Goal: Find contact information: Find contact information

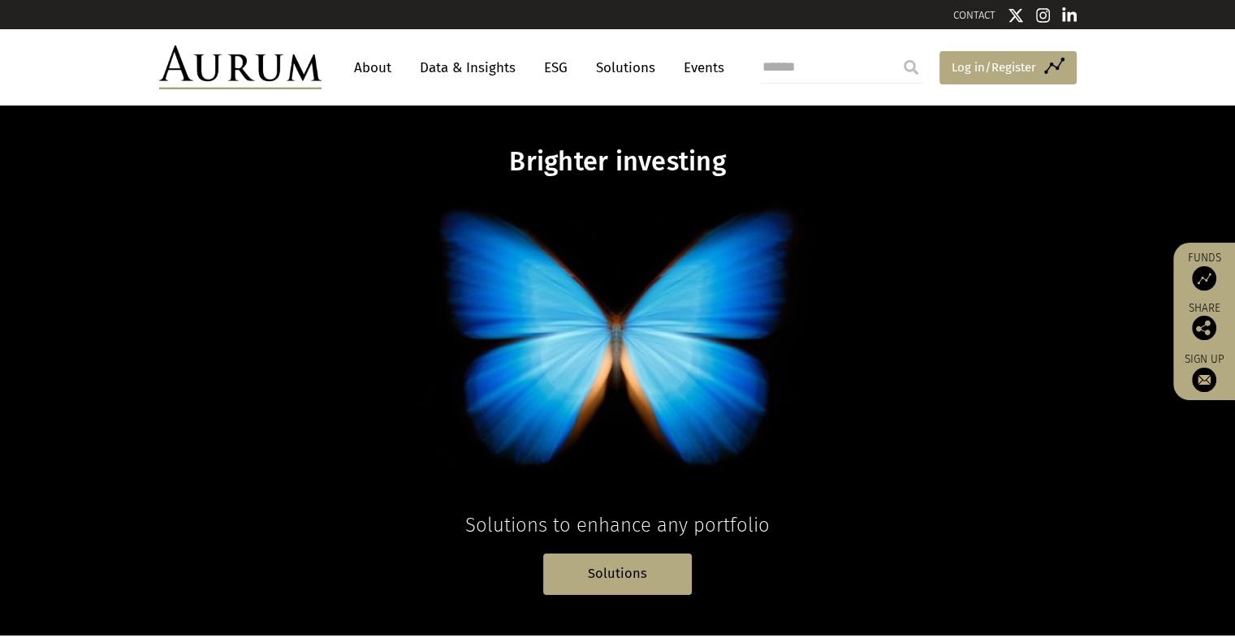
click at [974, 71] on span "Log in/Register" at bounding box center [994, 67] width 84 height 19
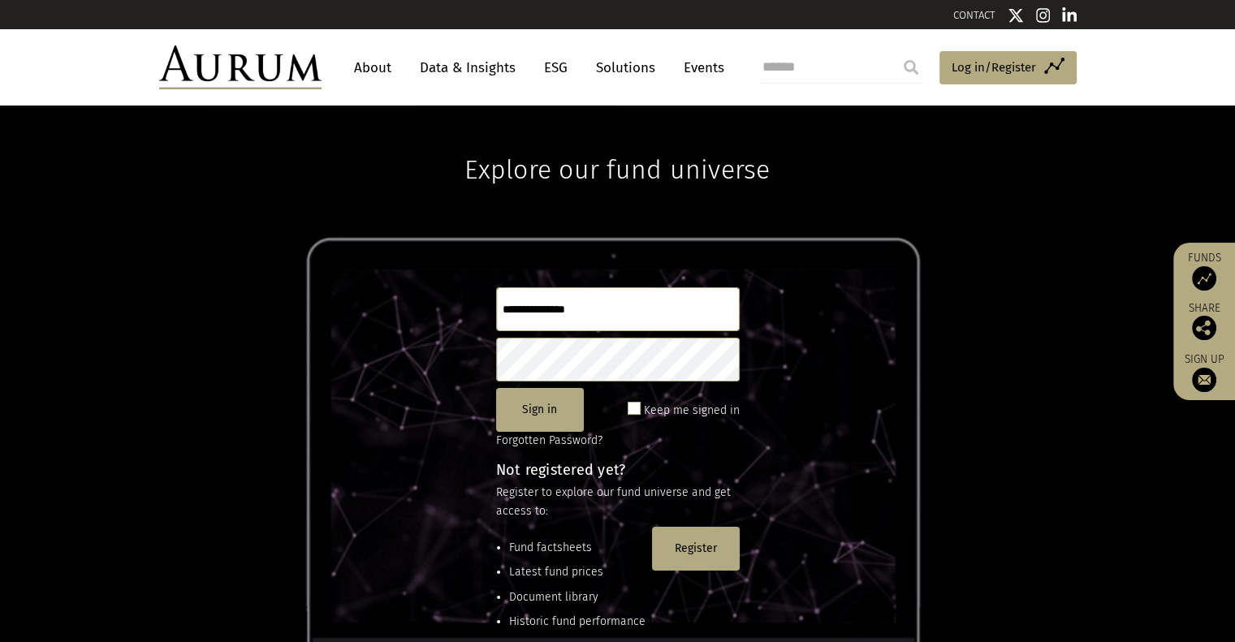
click at [549, 310] on input "text" at bounding box center [618, 309] width 244 height 44
type input "**********"
click at [525, 408] on button "Sign in" at bounding box center [540, 410] width 88 height 44
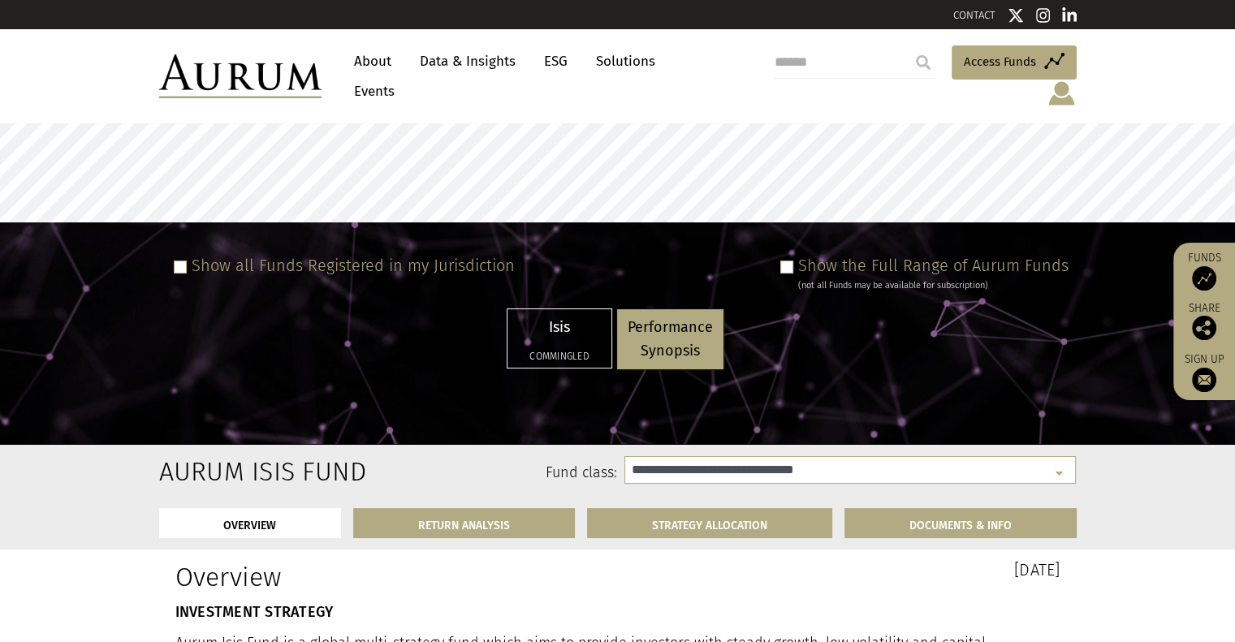
select select "**********"
click at [1061, 80] on img at bounding box center [1062, 94] width 30 height 28
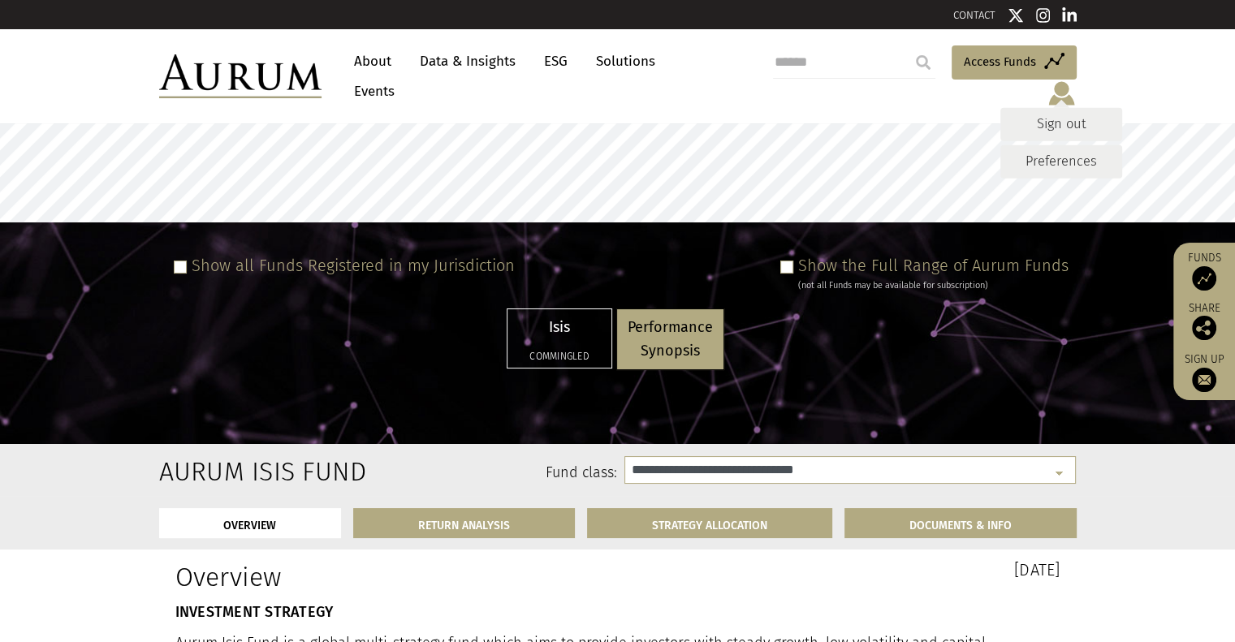
click at [1043, 145] on link "Preferences" at bounding box center [1061, 161] width 122 height 33
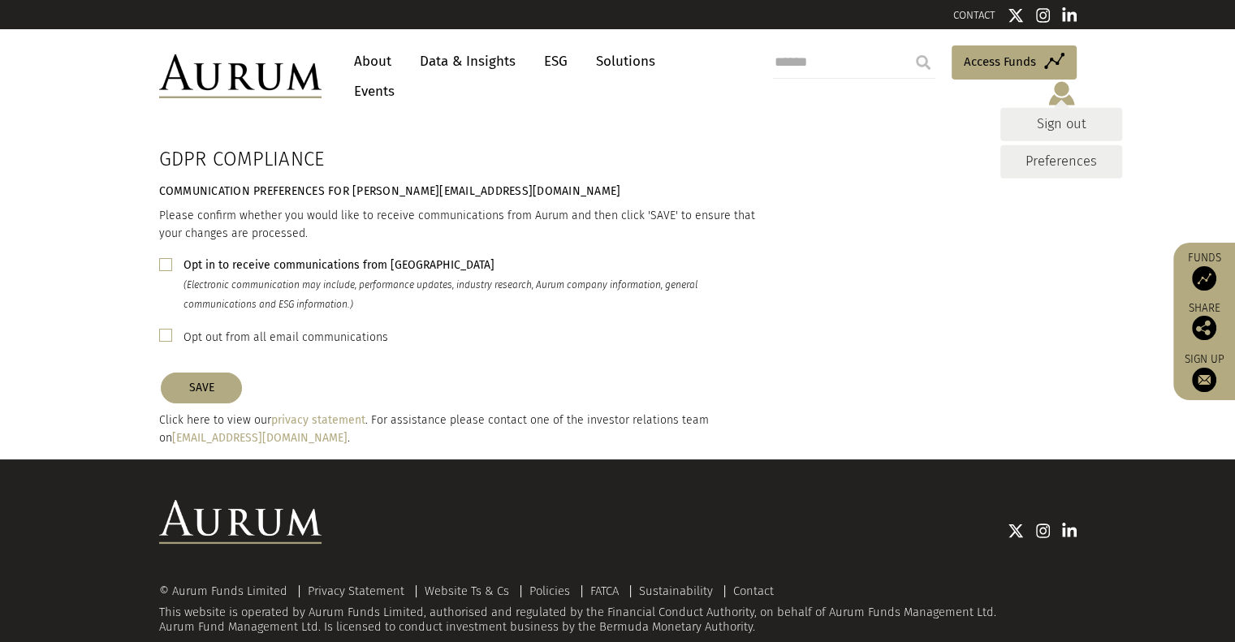
click at [919, 219] on div "GDPR COMPLIANCE Communication Preferences for bernard@analytics.co.za Please co…" at bounding box center [618, 292] width 942 height 312
click at [1051, 107] on link "Sign out" at bounding box center [1061, 123] width 122 height 33
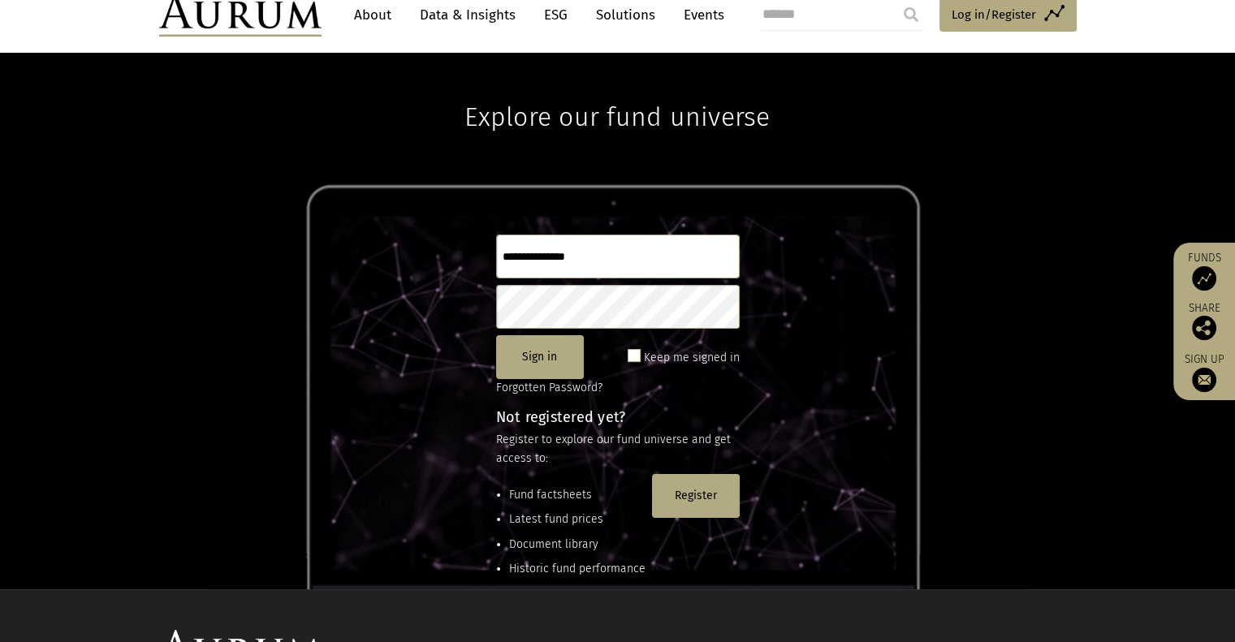
scroll to position [81, 0]
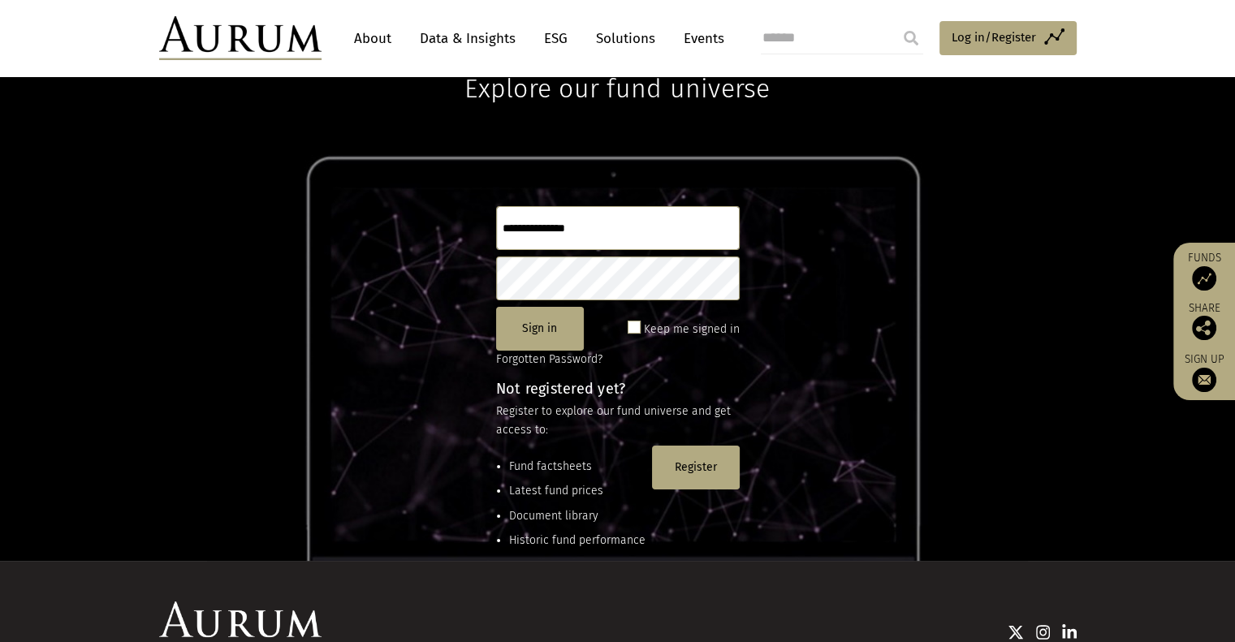
click at [555, 226] on input "text" at bounding box center [618, 228] width 244 height 44
type input "**********"
click at [538, 335] on button "Sign in" at bounding box center [540, 329] width 88 height 44
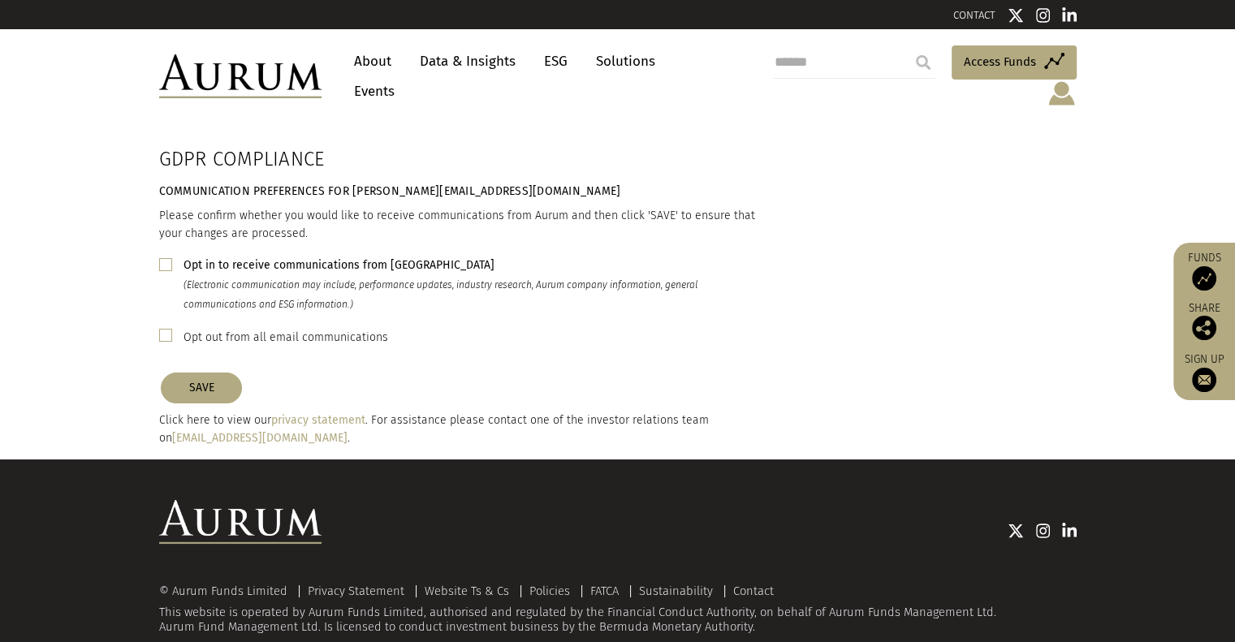
click at [371, 67] on link "About" at bounding box center [373, 61] width 54 height 30
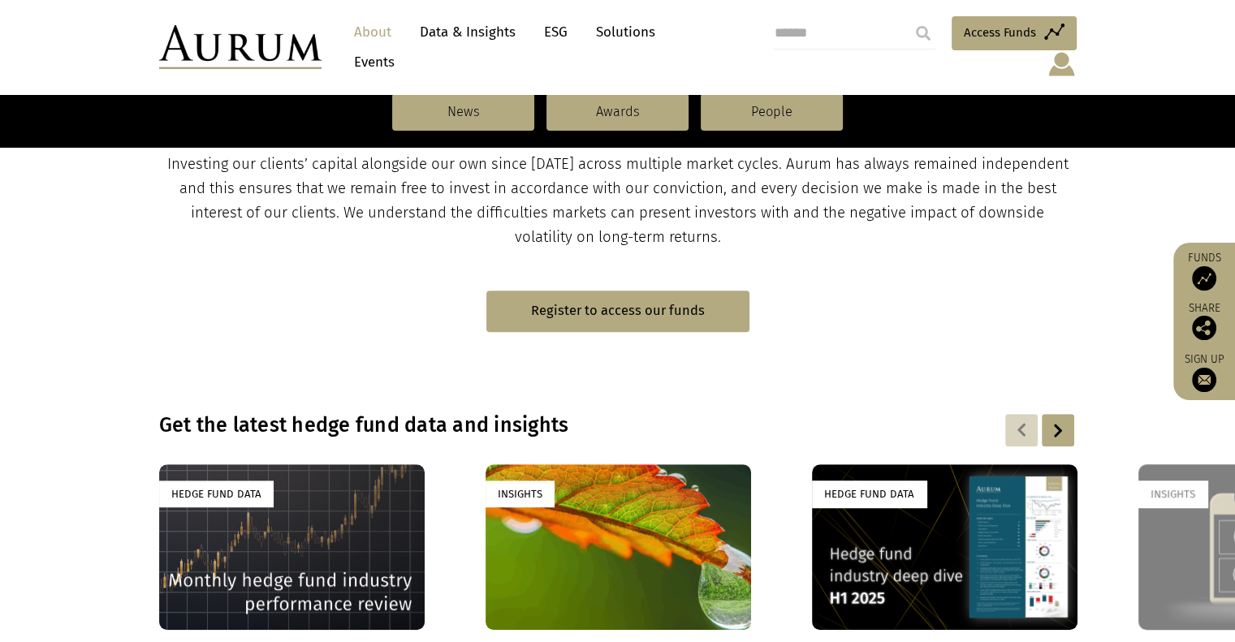
scroll to position [974, 0]
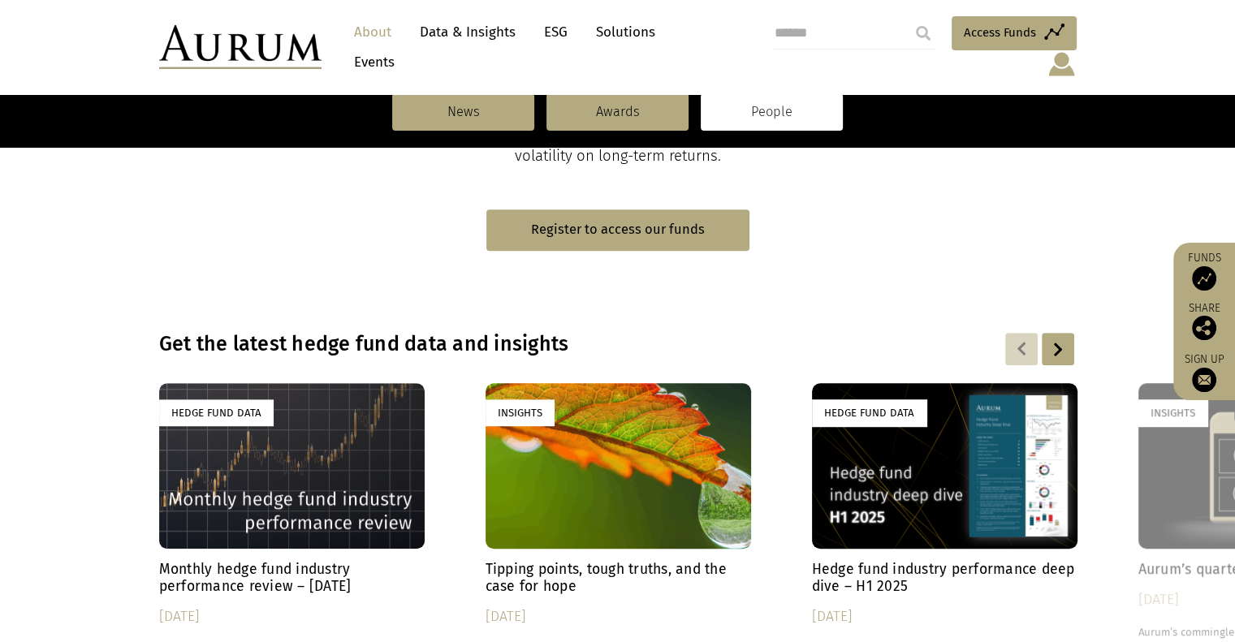
click at [764, 114] on link "People" at bounding box center [772, 111] width 142 height 37
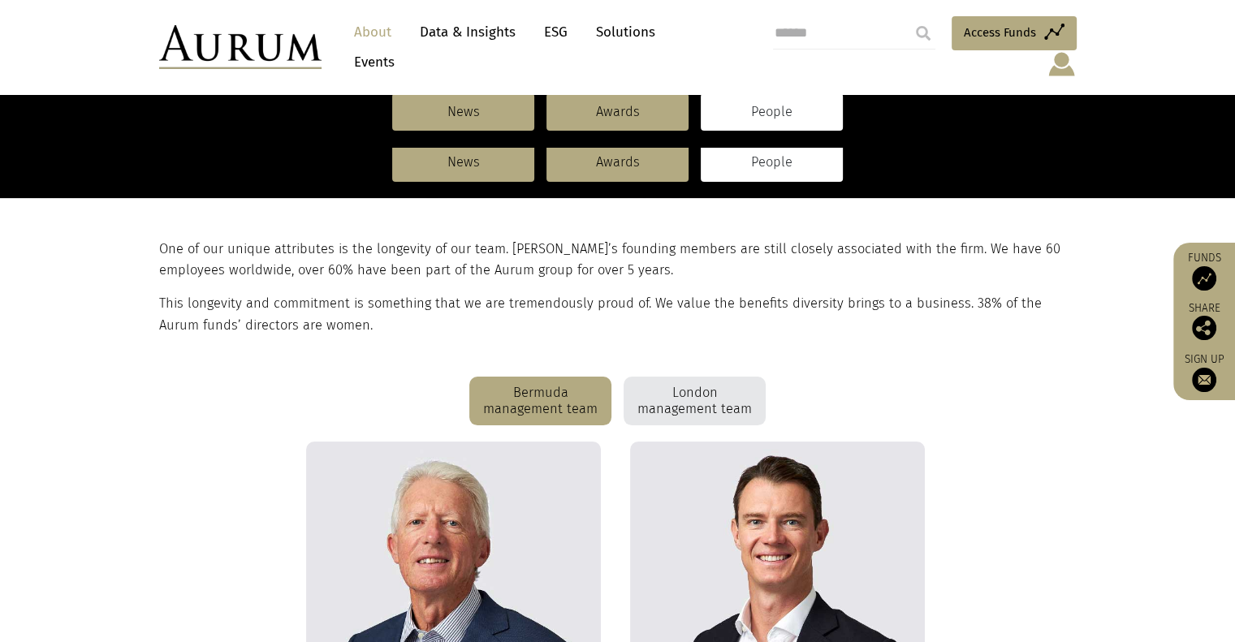
scroll to position [406, 0]
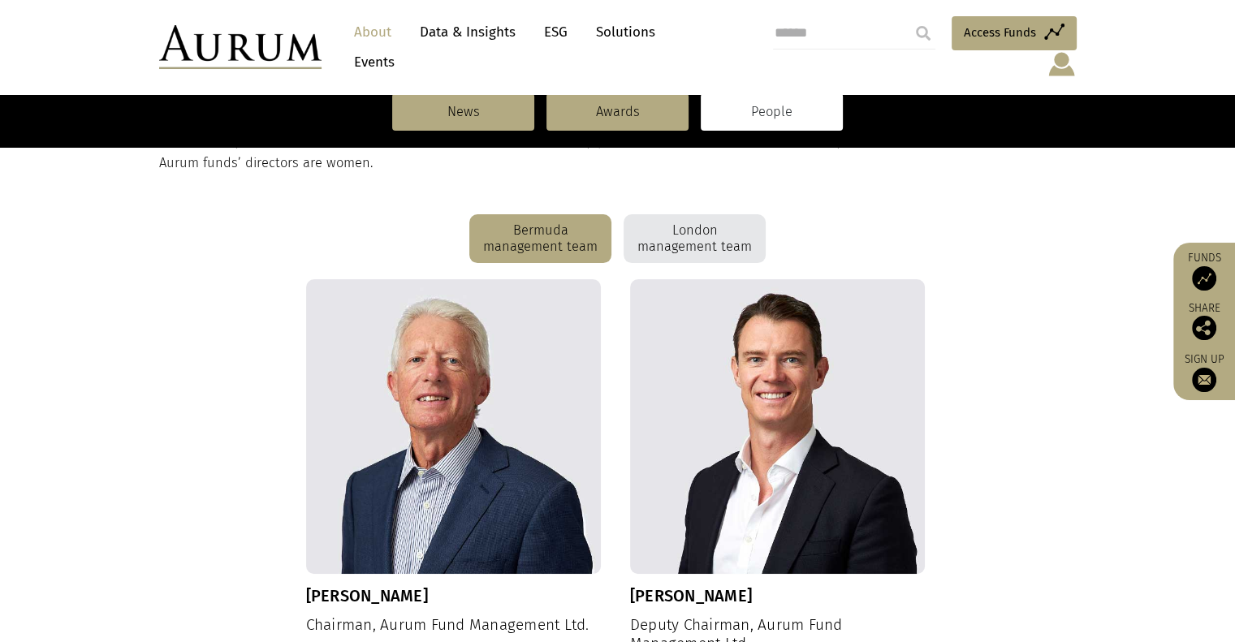
click at [689, 223] on div "London management team" at bounding box center [695, 238] width 142 height 49
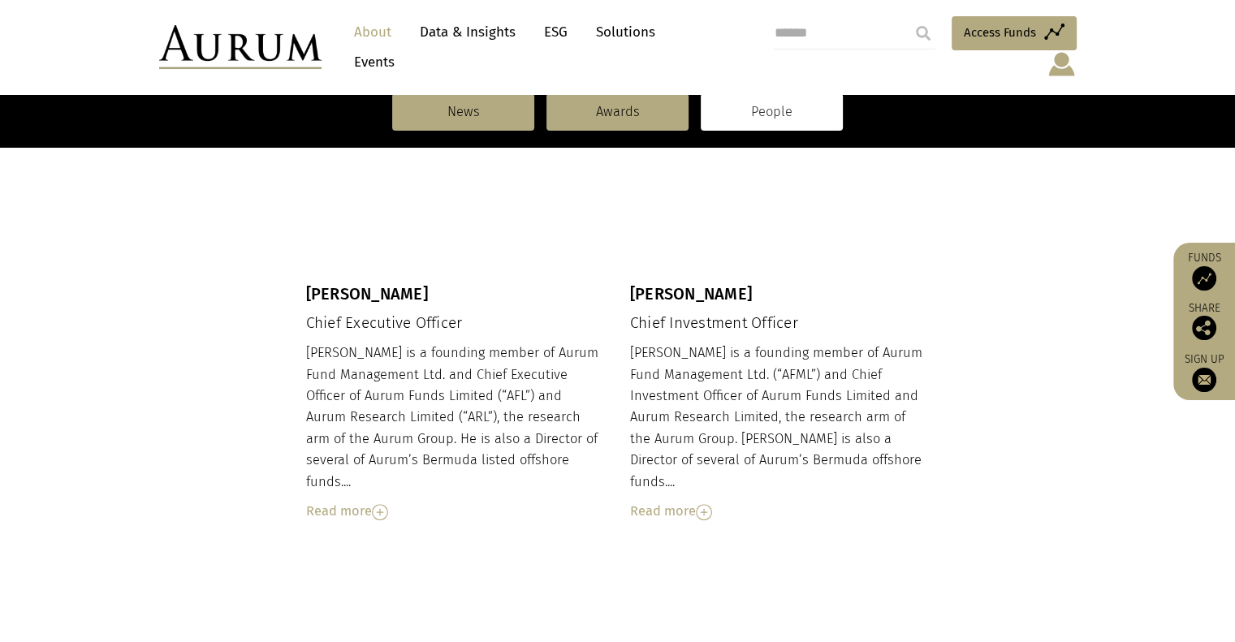
scroll to position [401, 0]
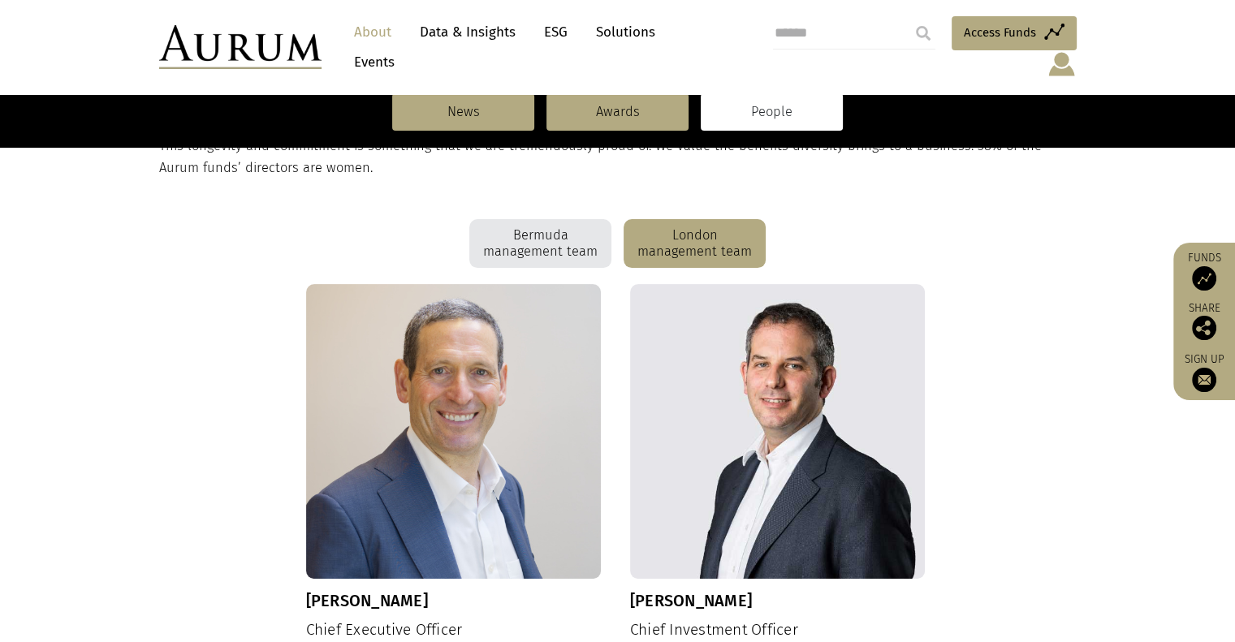
click at [541, 227] on div "Bermuda management team" at bounding box center [540, 243] width 142 height 49
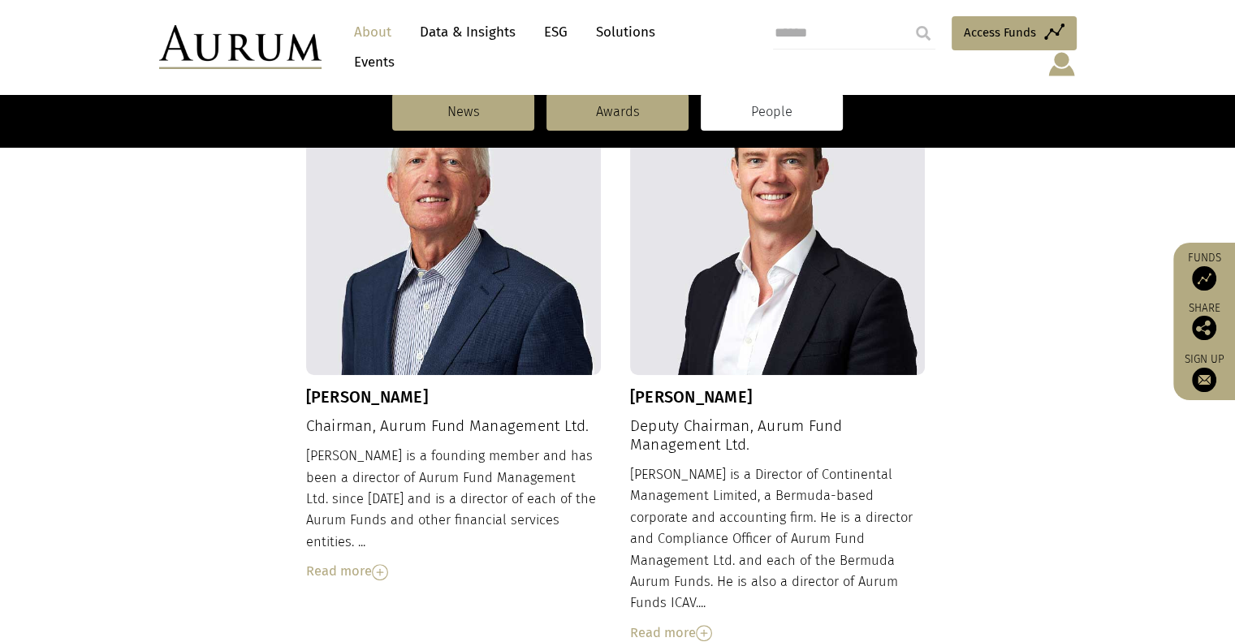
scroll to position [320, 0]
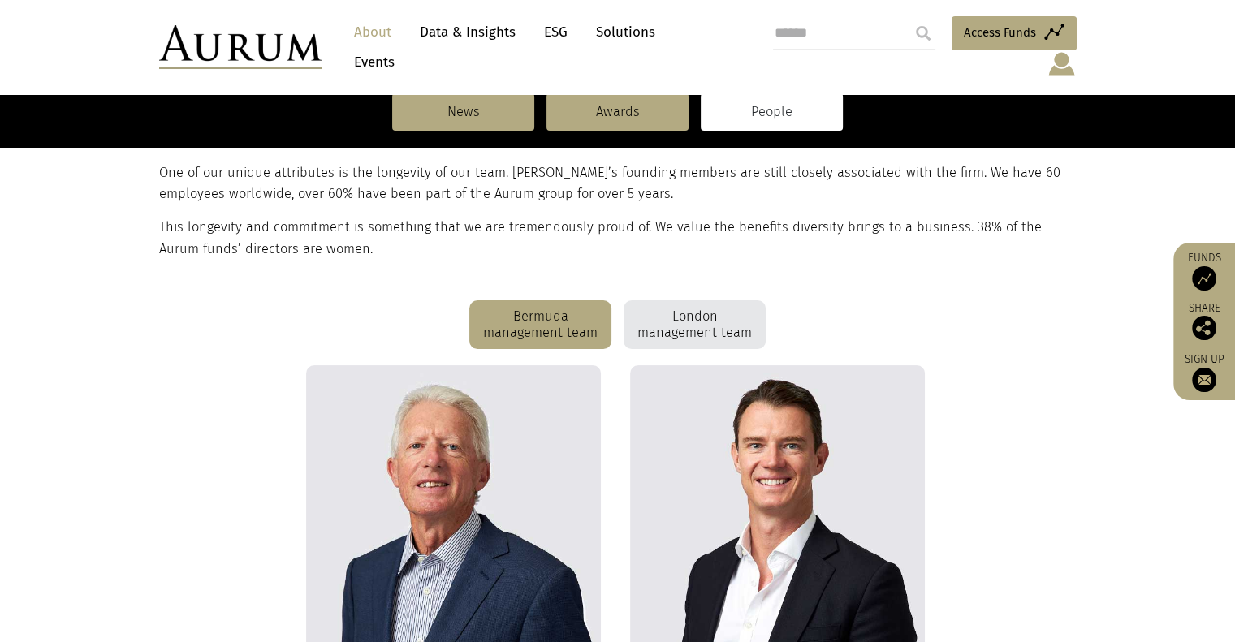
click at [679, 314] on div "London management team" at bounding box center [695, 324] width 142 height 49
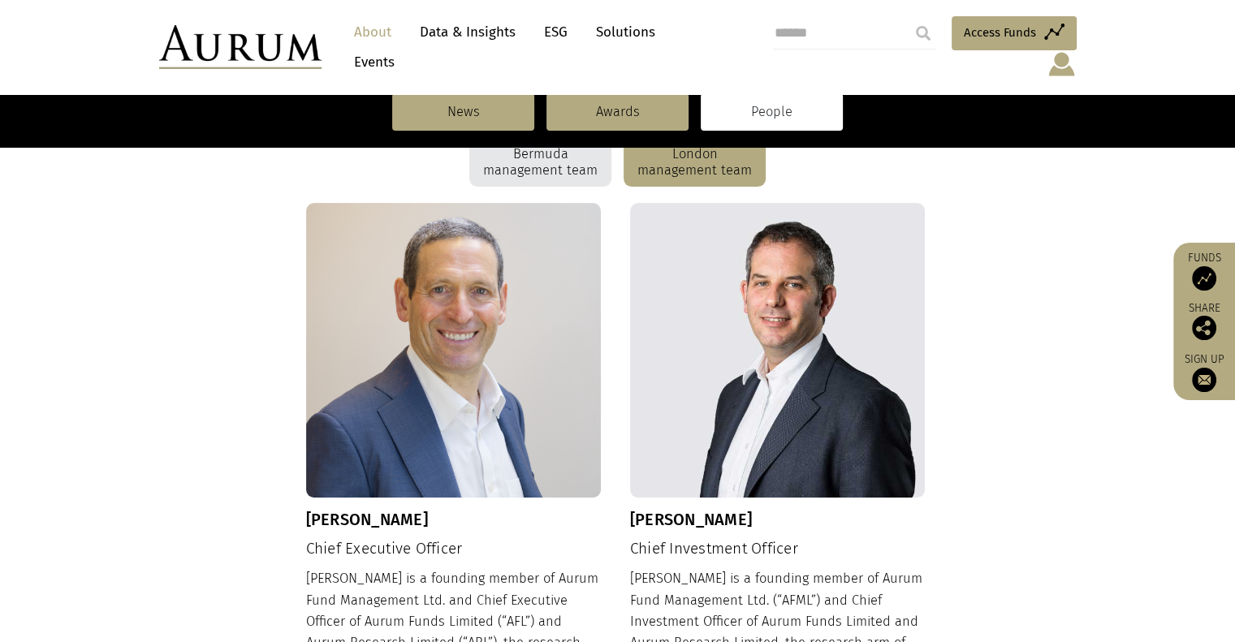
scroll to position [726, 0]
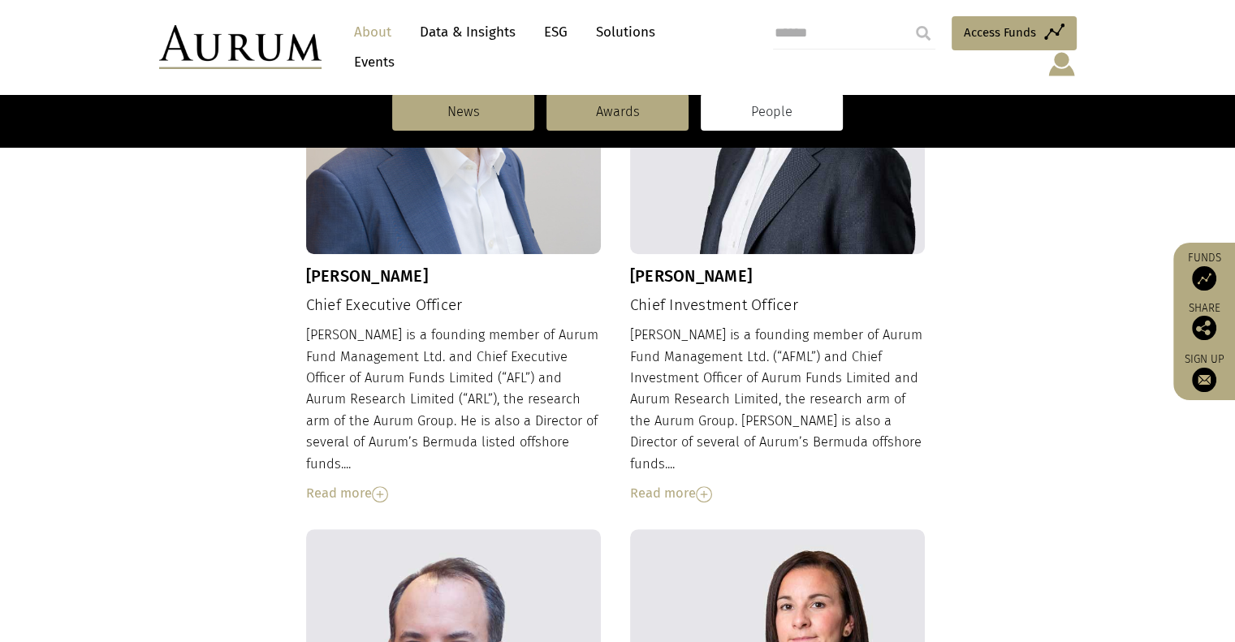
click at [659, 483] on div "Read more" at bounding box center [778, 493] width 296 height 21
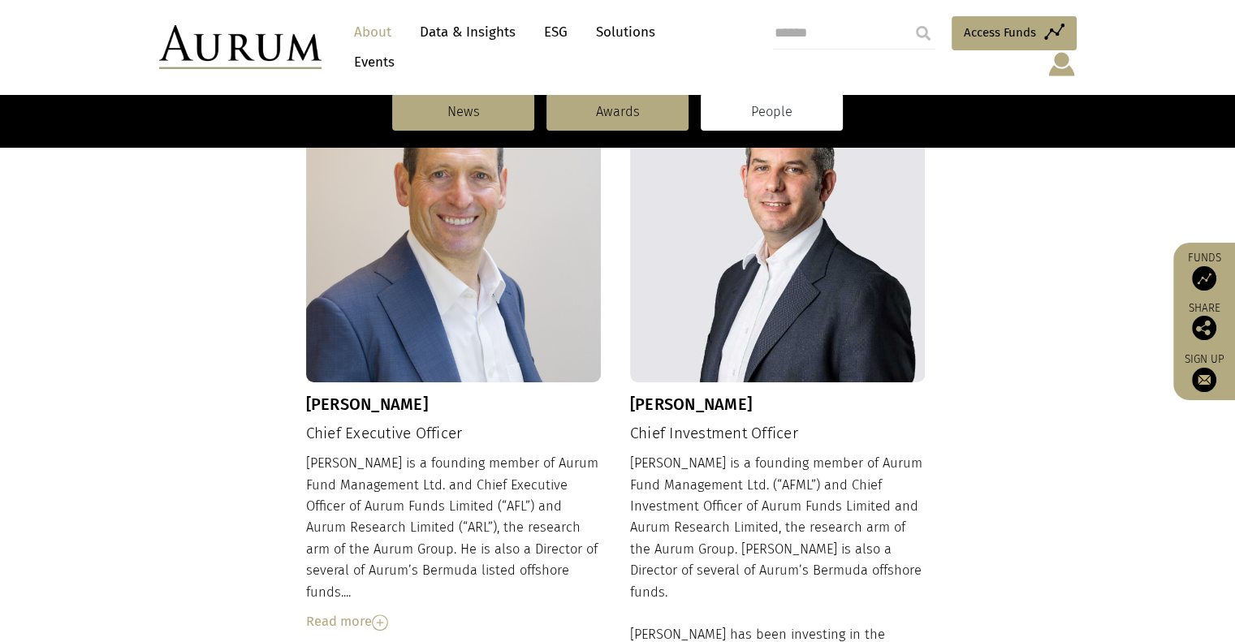
scroll to position [564, 0]
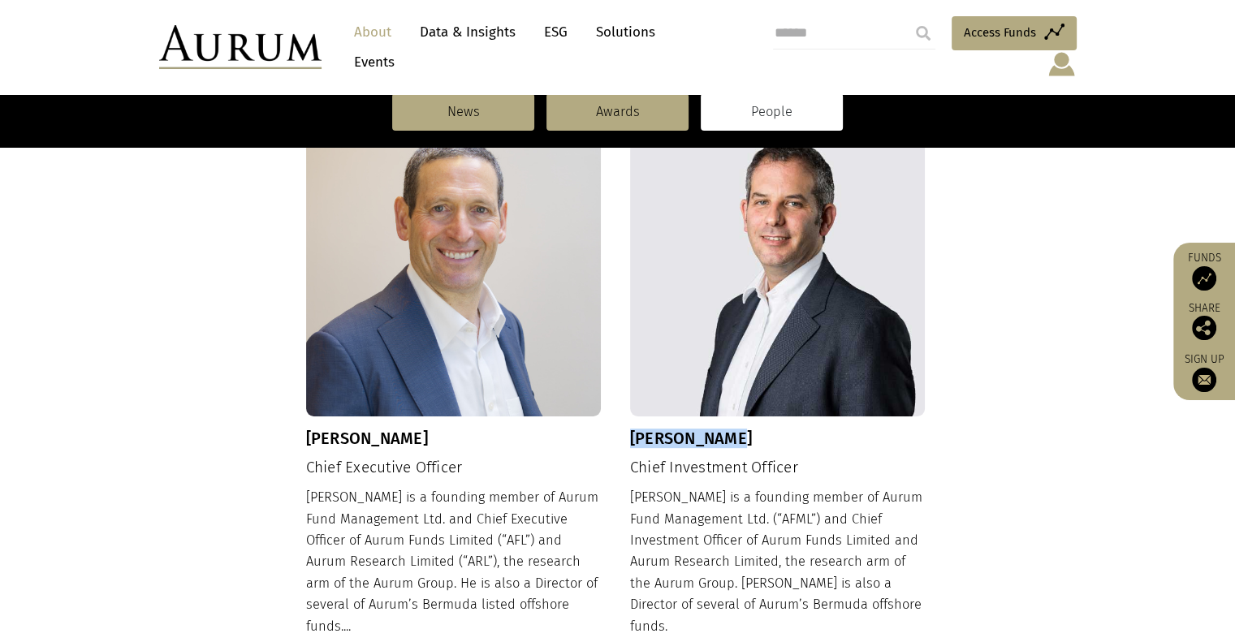
drag, startPoint x: 630, startPoint y: 426, endPoint x: 741, endPoint y: 413, distance: 111.2
click at [741, 429] on h3 "Adam Sweidan" at bounding box center [778, 438] width 296 height 19
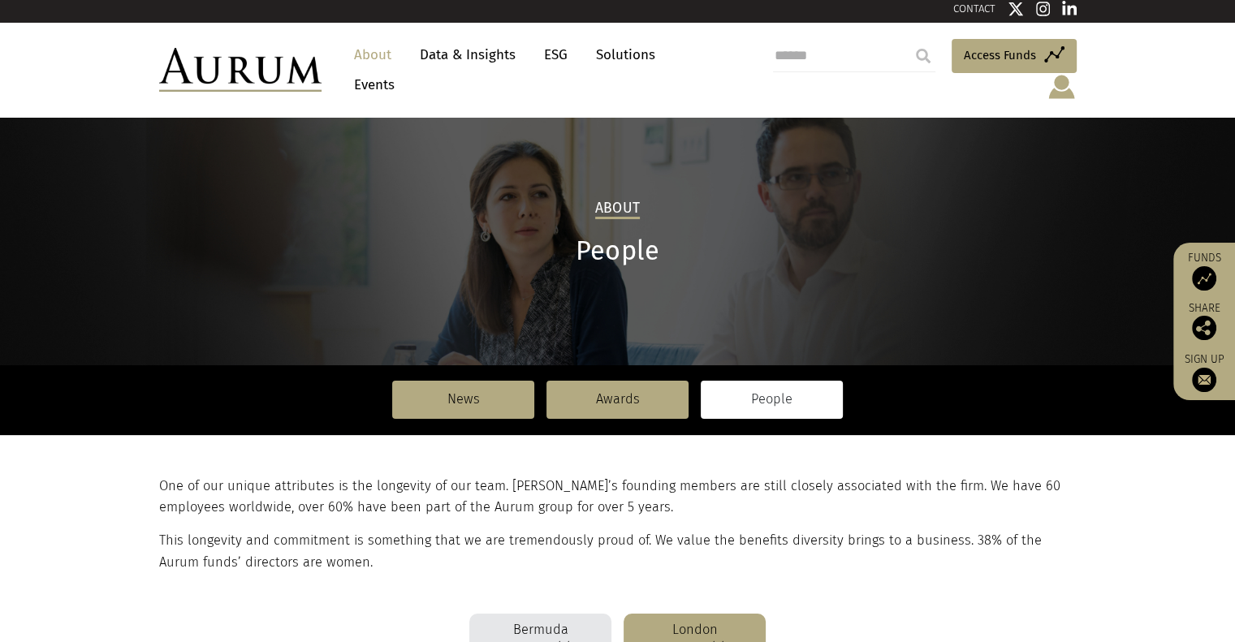
scroll to position [0, 0]
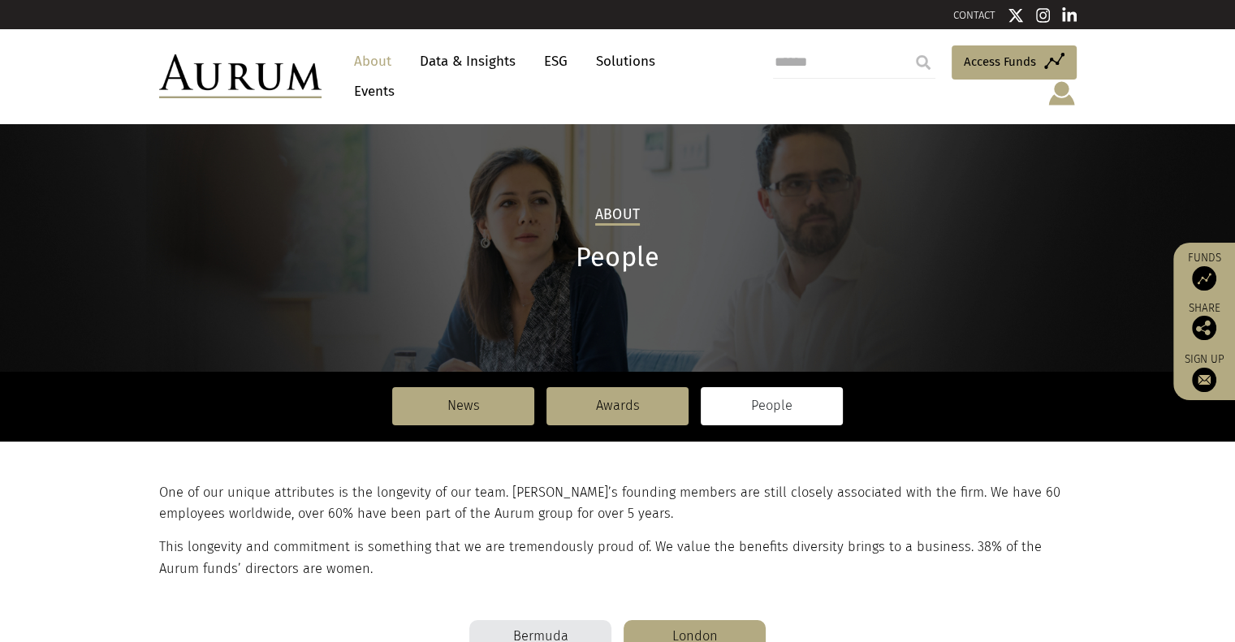
click at [970, 13] on link "CONTACT" at bounding box center [974, 15] width 42 height 12
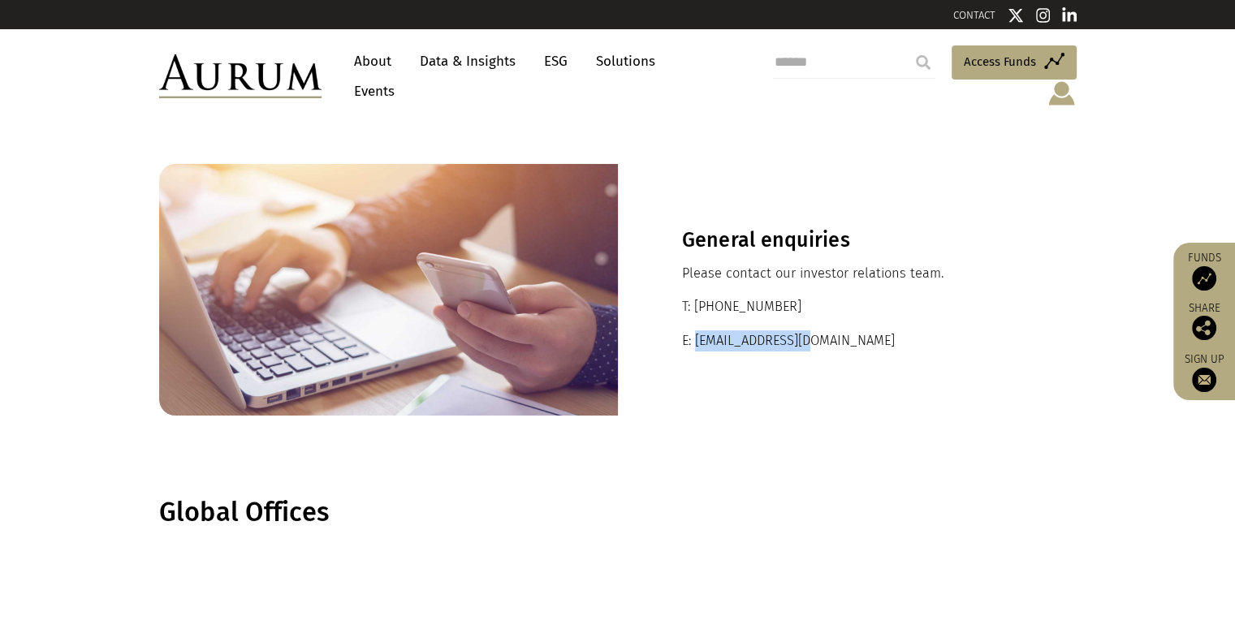
drag, startPoint x: 693, startPoint y: 325, endPoint x: 822, endPoint y: 329, distance: 128.4
click at [822, 331] on p "E: [EMAIL_ADDRESS][DOMAIN_NAME]" at bounding box center [847, 341] width 331 height 21
copy p "[EMAIL_ADDRESS][DOMAIN_NAME]"
